Goal: Navigation & Orientation: Find specific page/section

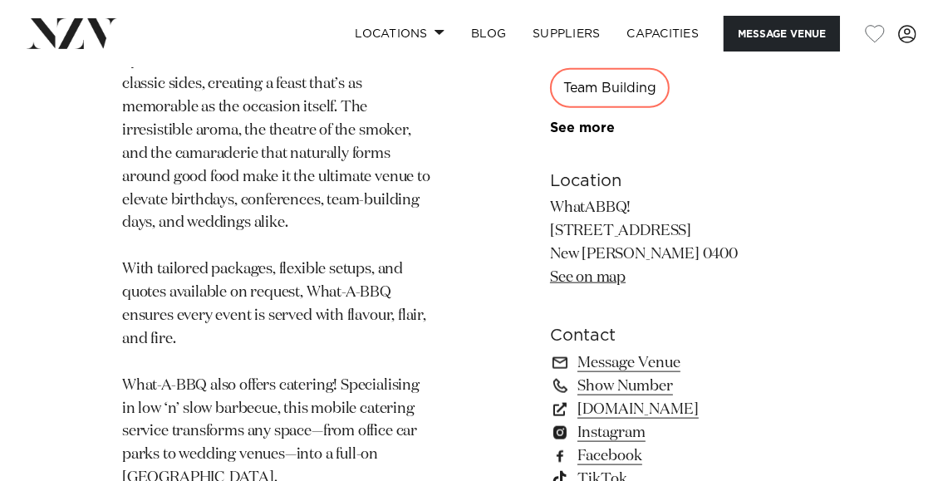
scroll to position [1413, 0]
click at [588, 443] on link "Facebook" at bounding box center [685, 454] width 271 height 23
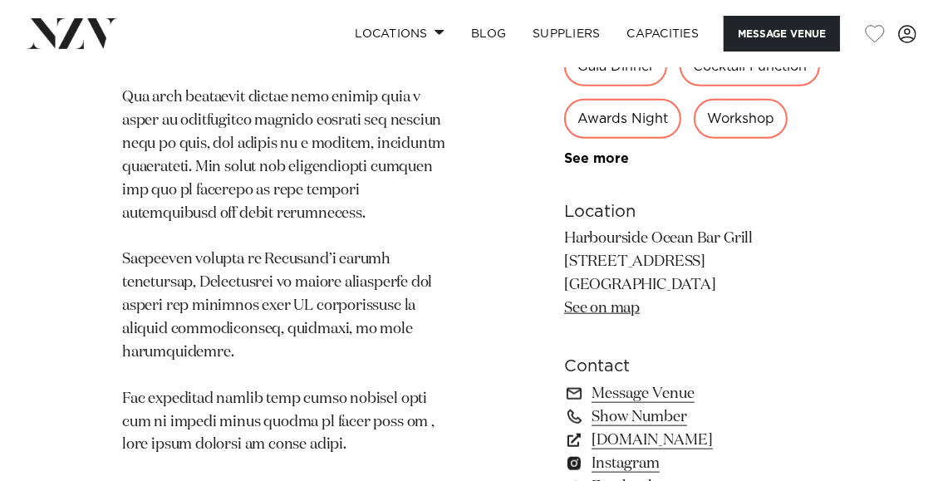
scroll to position [1330, 0]
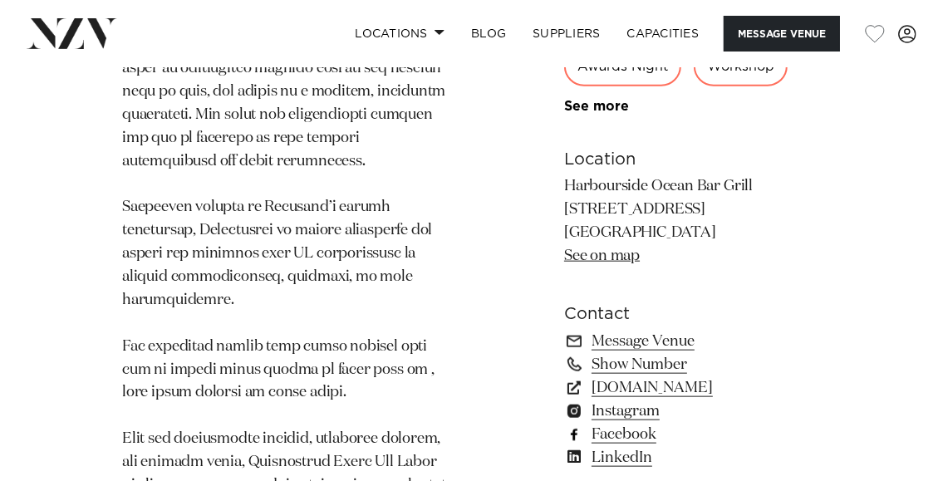
click at [638, 422] on link "Facebook" at bounding box center [692, 433] width 257 height 23
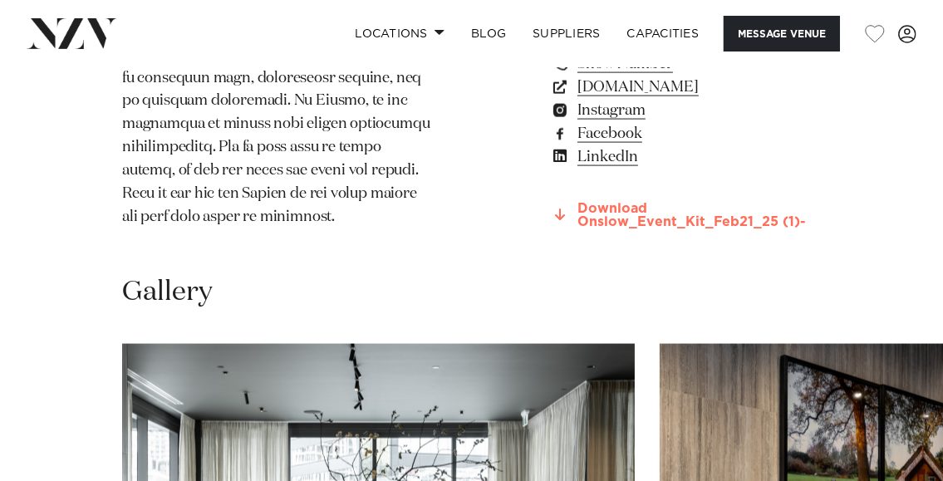
scroll to position [1912, 0]
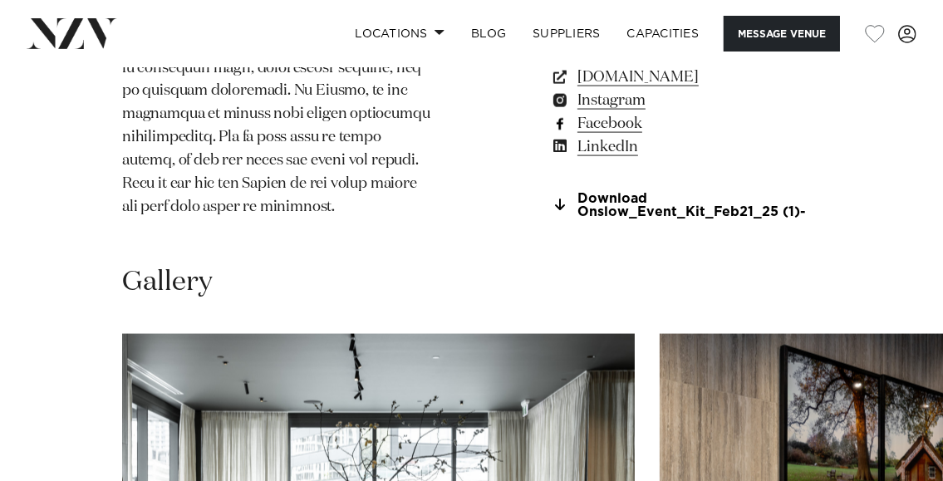
click at [607, 111] on link "Facebook" at bounding box center [685, 122] width 271 height 23
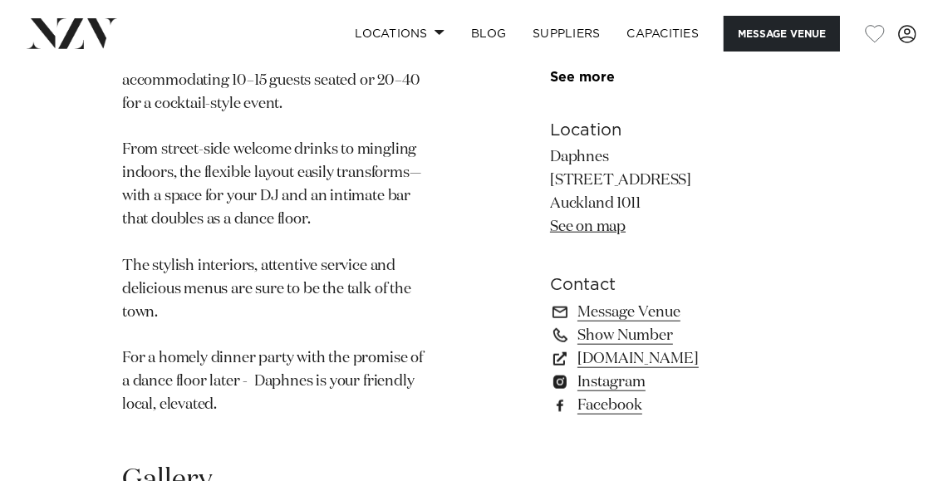
scroll to position [1164, 0]
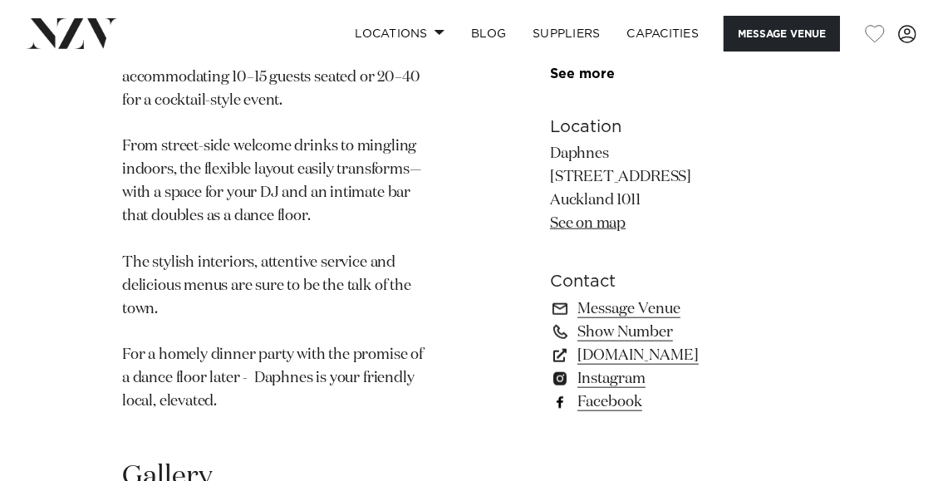
click at [615, 391] on link "Facebook" at bounding box center [685, 402] width 271 height 23
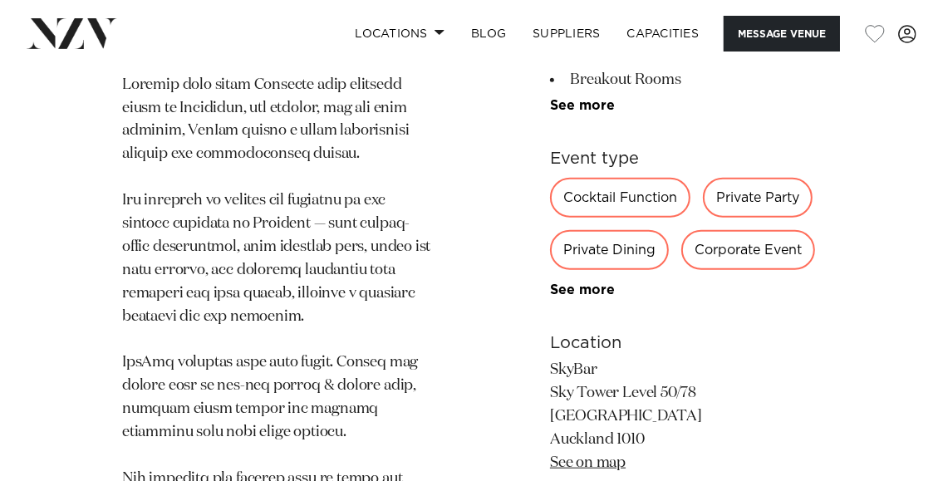
scroll to position [1247, 0]
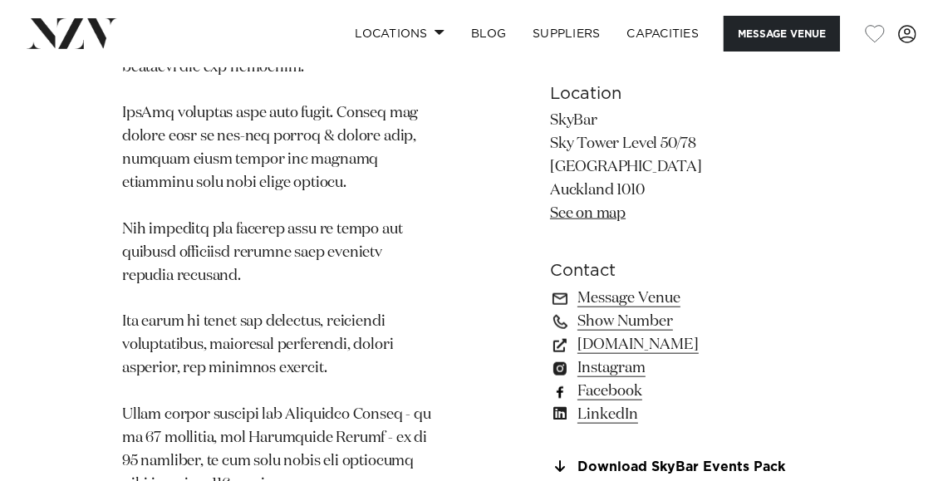
click at [617, 380] on link "Facebook" at bounding box center [685, 391] width 271 height 23
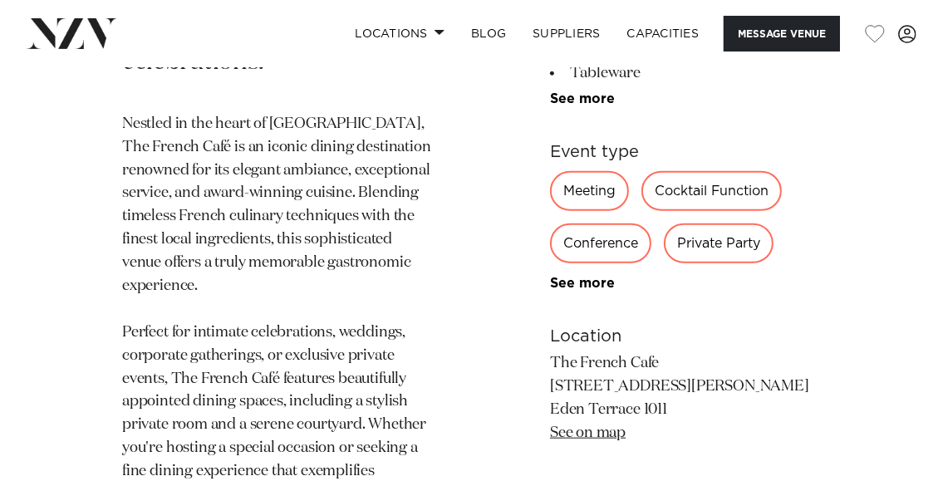
scroll to position [1330, 0]
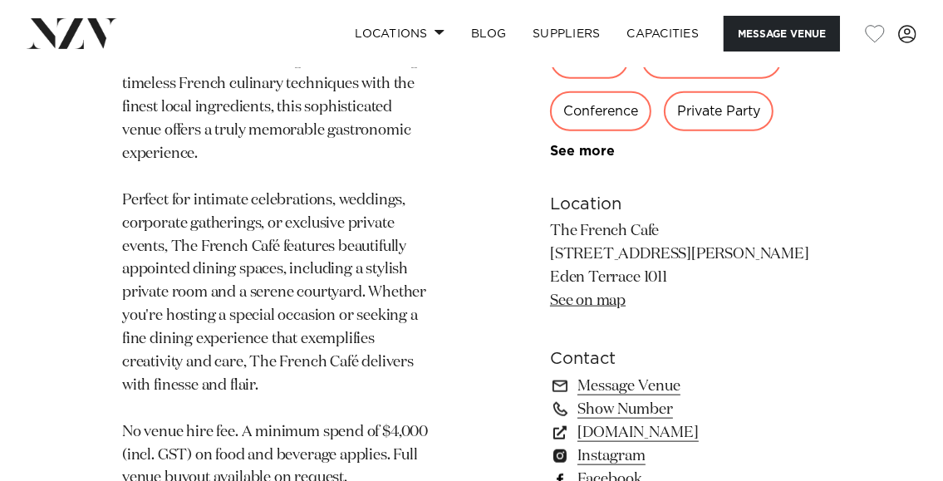
click at [608, 467] on link "Facebook" at bounding box center [685, 478] width 271 height 23
